Goal: Find specific page/section: Find specific page/section

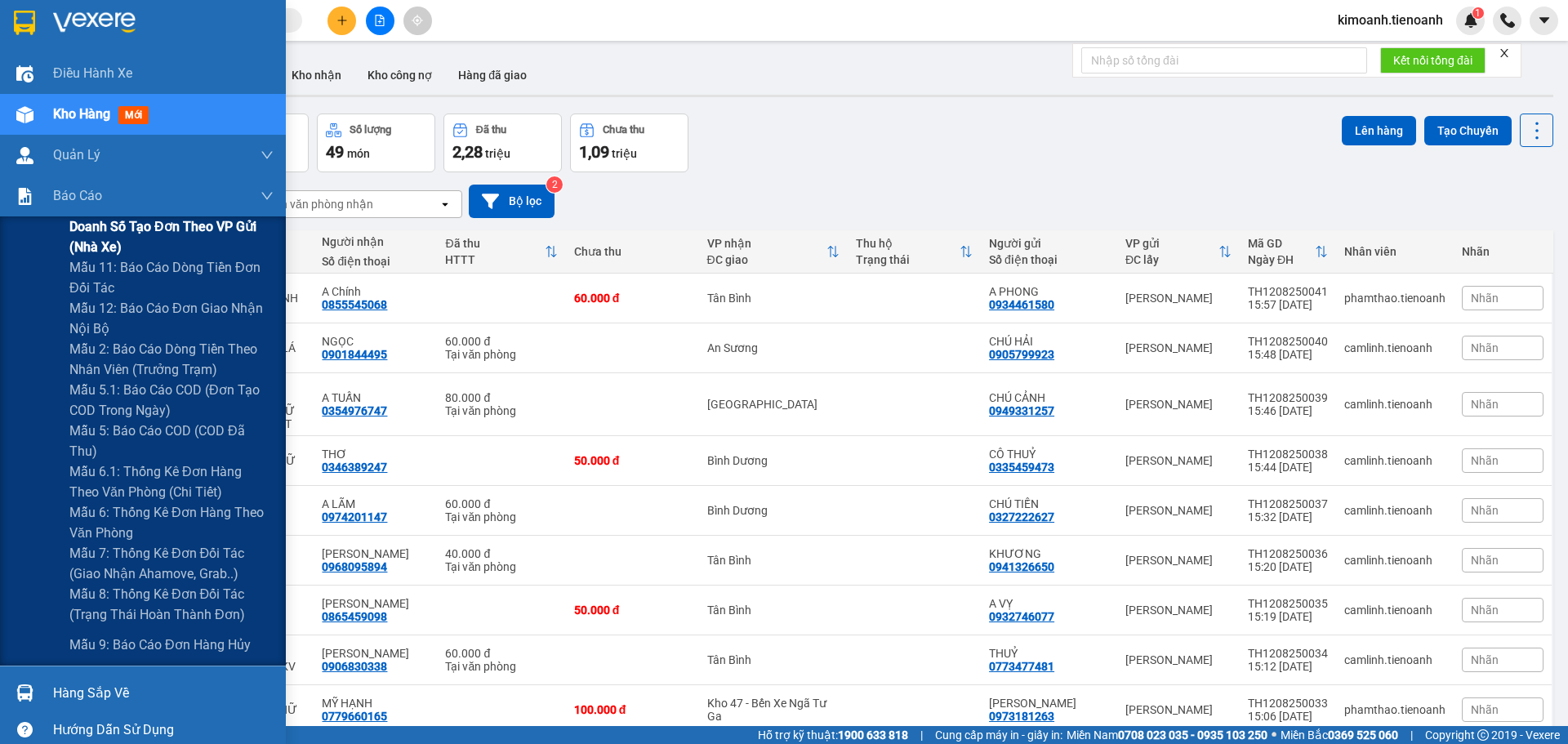
click at [138, 227] on span "Doanh số tạo đơn theo VP gửi (nhà xe)" at bounding box center [171, 236] width 204 height 41
